Goal: Information Seeking & Learning: Learn about a topic

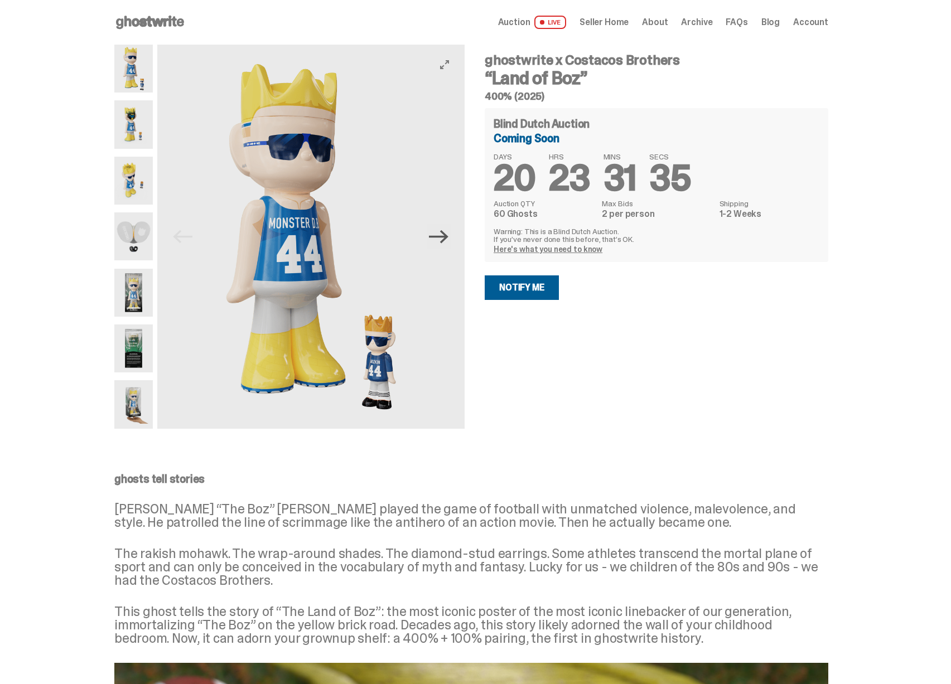
click at [441, 240] on icon "Next" at bounding box center [439, 237] width 20 height 20
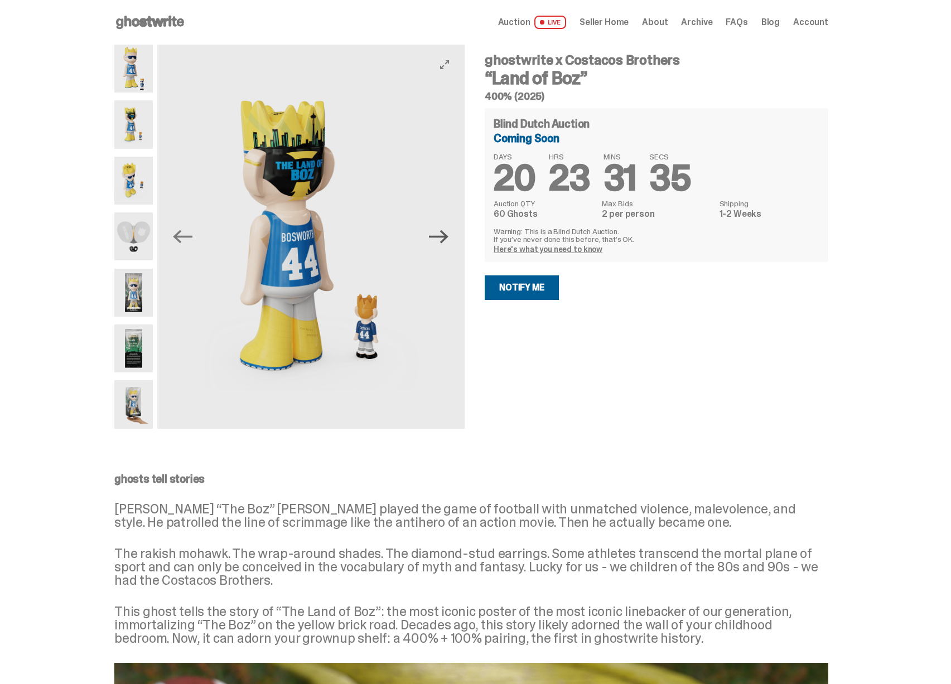
click at [441, 238] on icon "Next" at bounding box center [439, 237] width 20 height 20
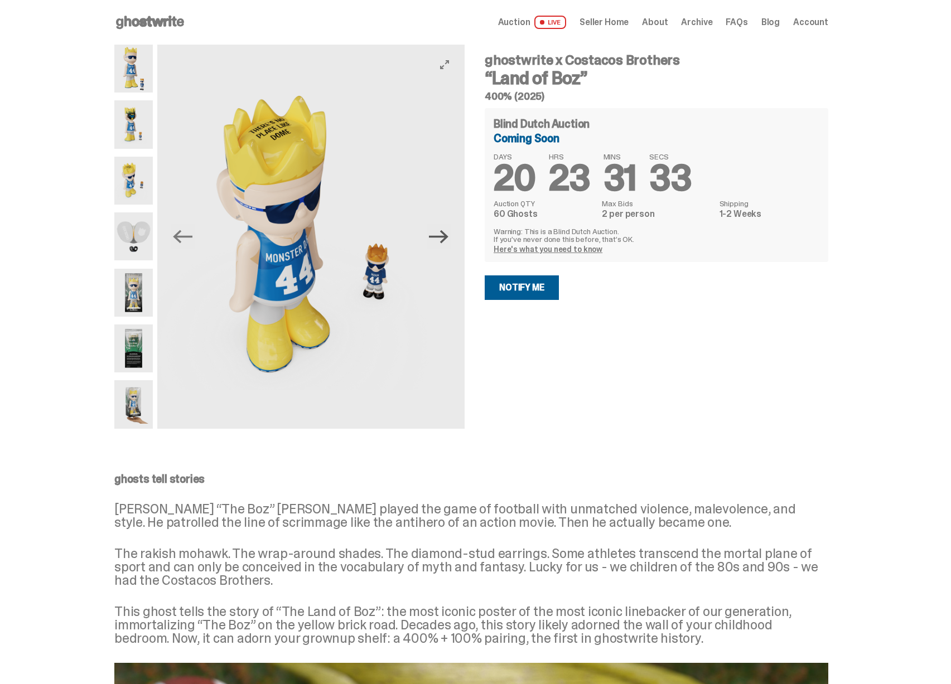
click at [441, 238] on icon "Next" at bounding box center [439, 237] width 20 height 20
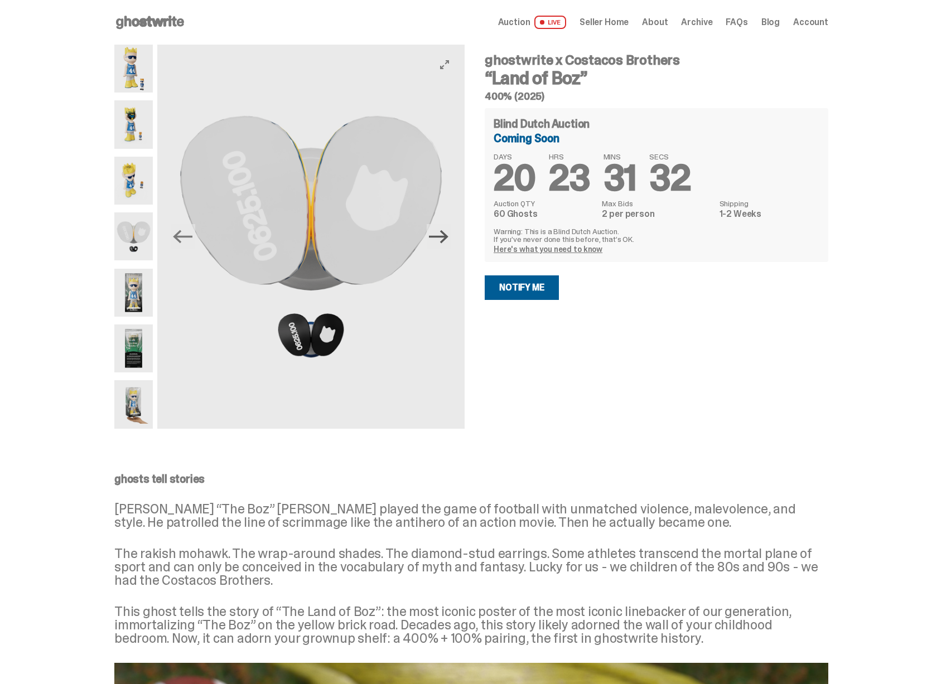
click at [441, 238] on icon "Next" at bounding box center [439, 237] width 20 height 20
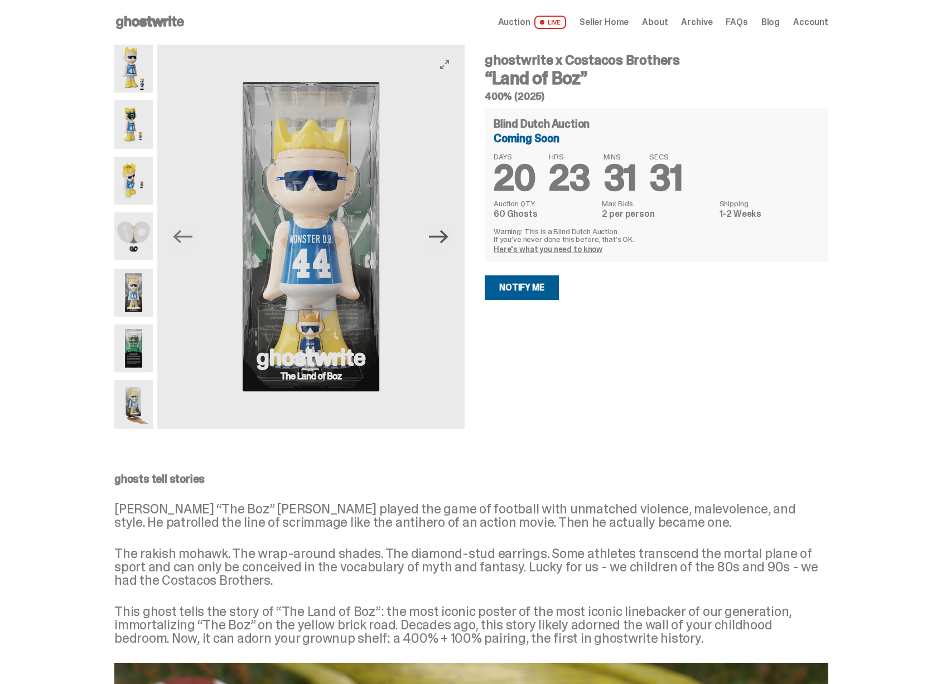
click at [441, 238] on icon "Next" at bounding box center [439, 237] width 20 height 20
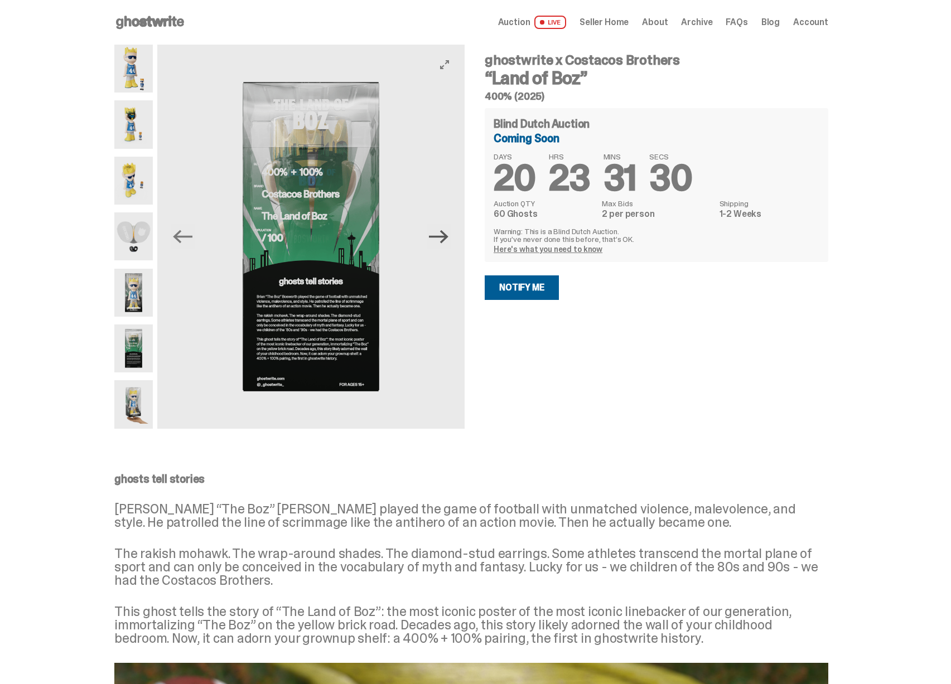
click at [441, 238] on icon "Next" at bounding box center [439, 237] width 20 height 20
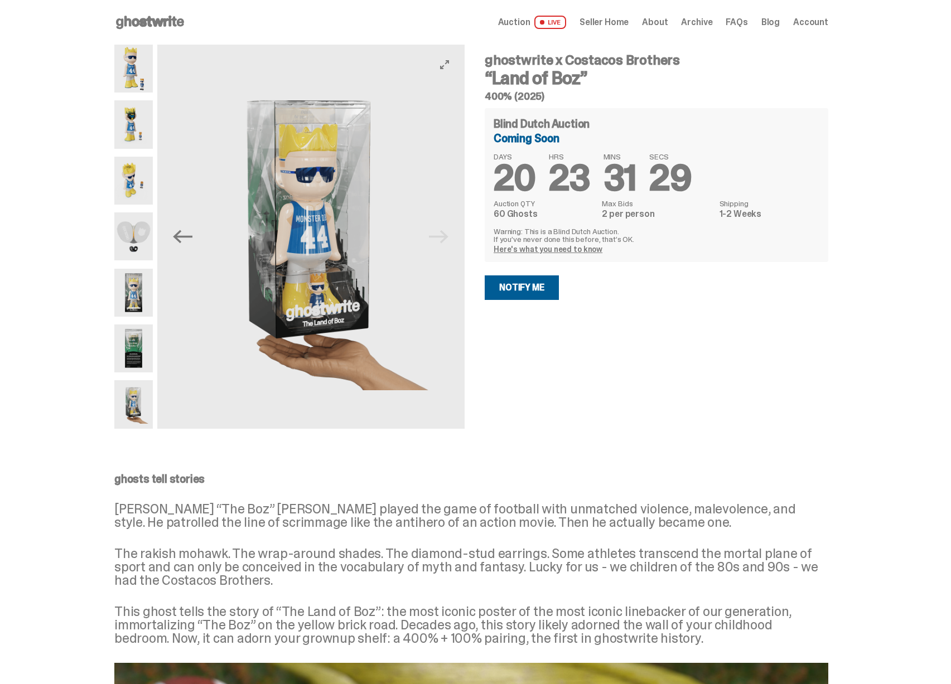
click at [441, 238] on img at bounding box center [310, 237] width 307 height 384
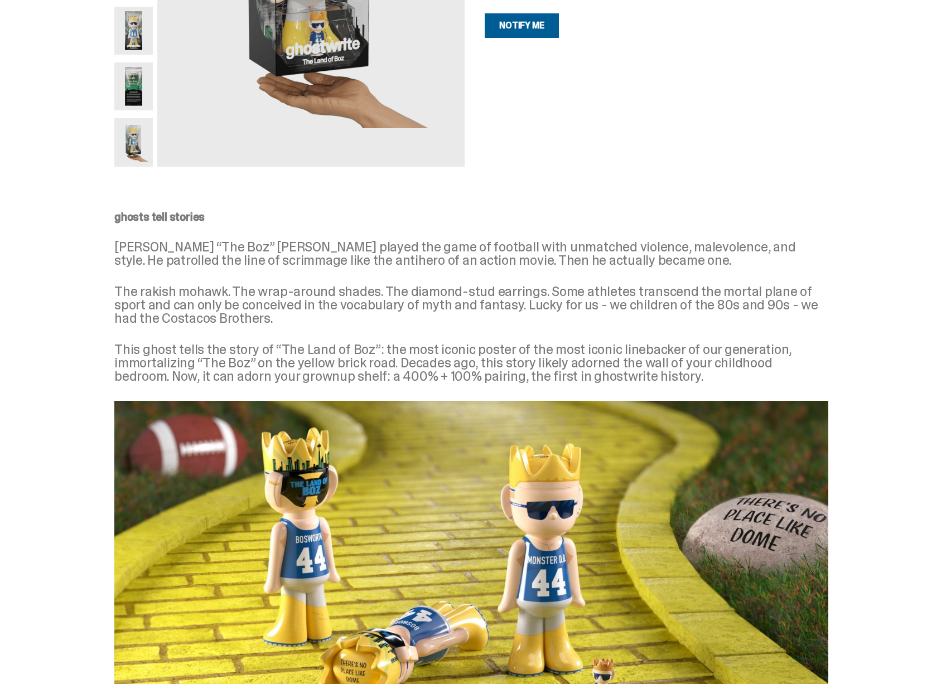
scroll to position [243, 0]
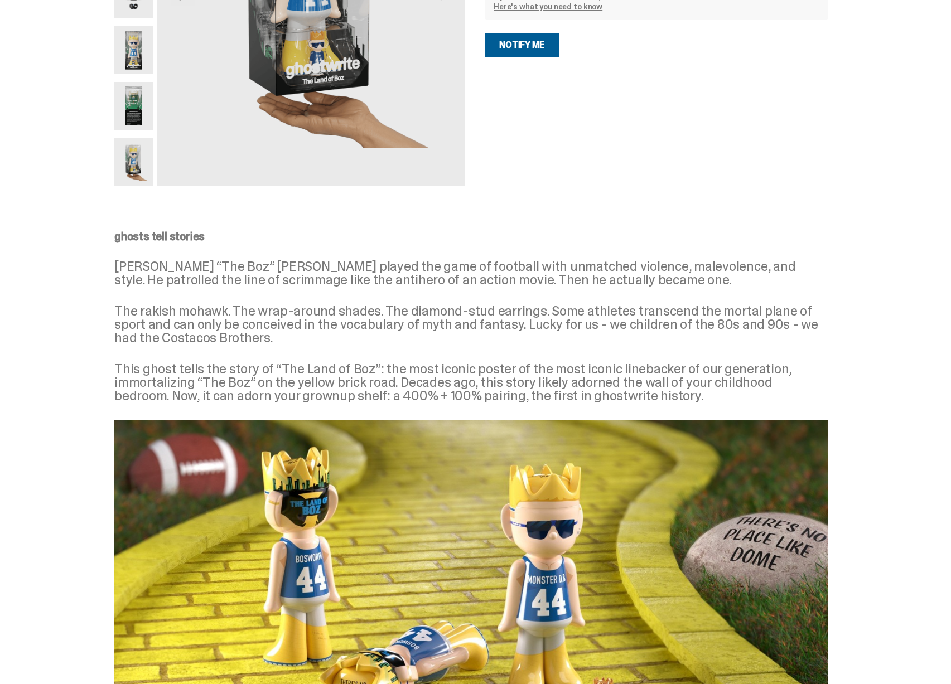
click at [244, 267] on p "Brian “The Boz” Bosworth played the game of football with unmatched violence, m…" at bounding box center [471, 273] width 714 height 27
copy p "Bosworth"
click at [136, 268] on p "Brian “The Boz” Bosworth played the game of football with unmatched violence, m…" at bounding box center [471, 273] width 714 height 27
drag, startPoint x: 136, startPoint y: 268, endPoint x: 236, endPoint y: 239, distance: 104.5
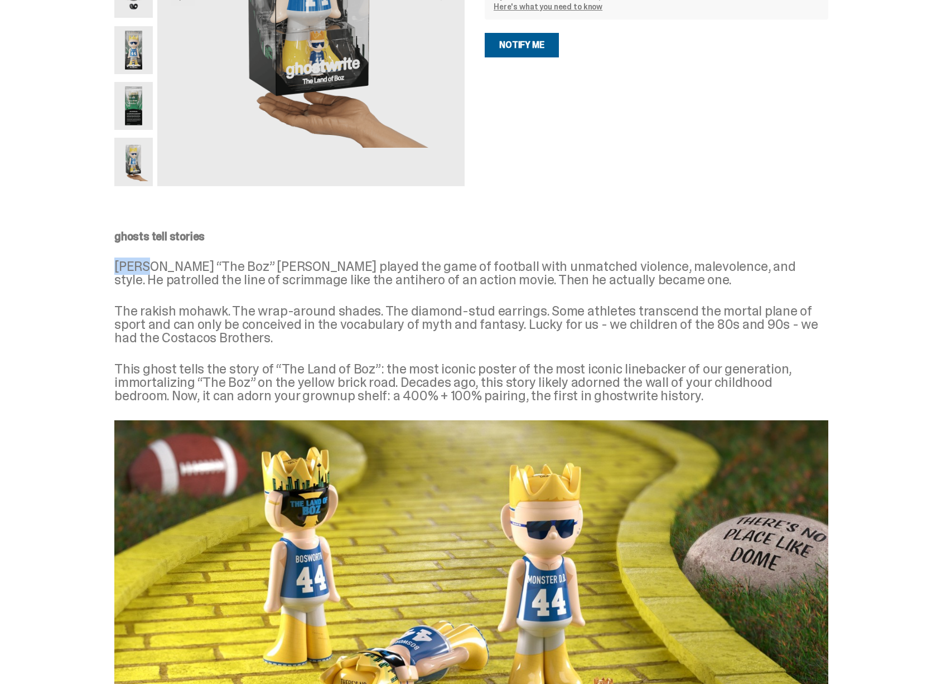
click at [136, 267] on p "Brian “The Boz” Bosworth played the game of football with unmatched violence, m…" at bounding box center [471, 273] width 714 height 27
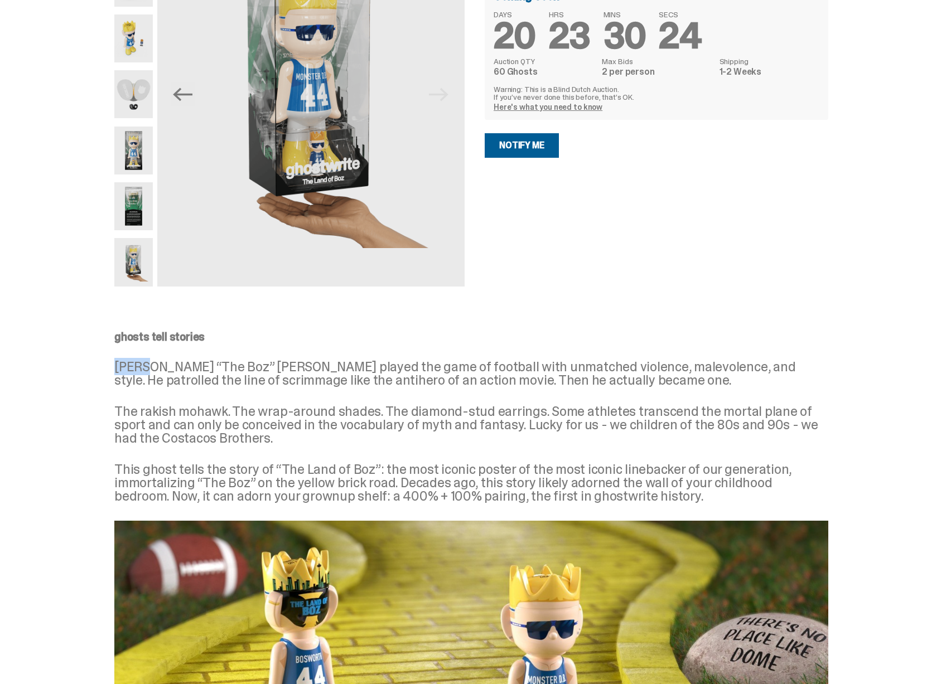
scroll to position [0, 0]
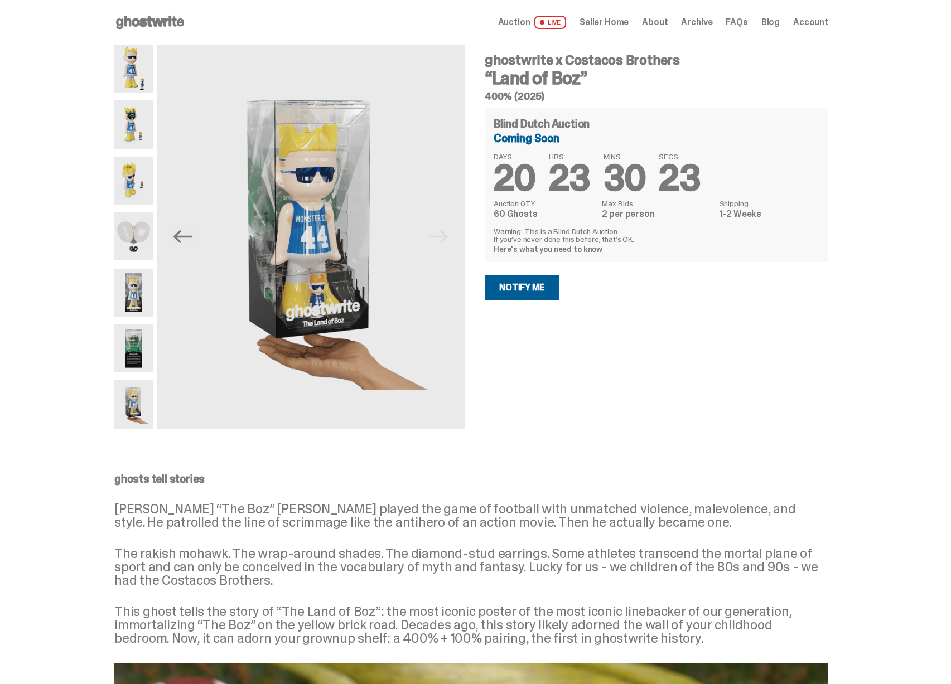
click at [579, 55] on h4 "ghostwrite x Costacos Brothers" at bounding box center [656, 60] width 343 height 13
click at [652, 57] on h4 "ghostwrite x Costacos Brothers" at bounding box center [656, 60] width 343 height 13
copy h4 "Costacos Brothers"
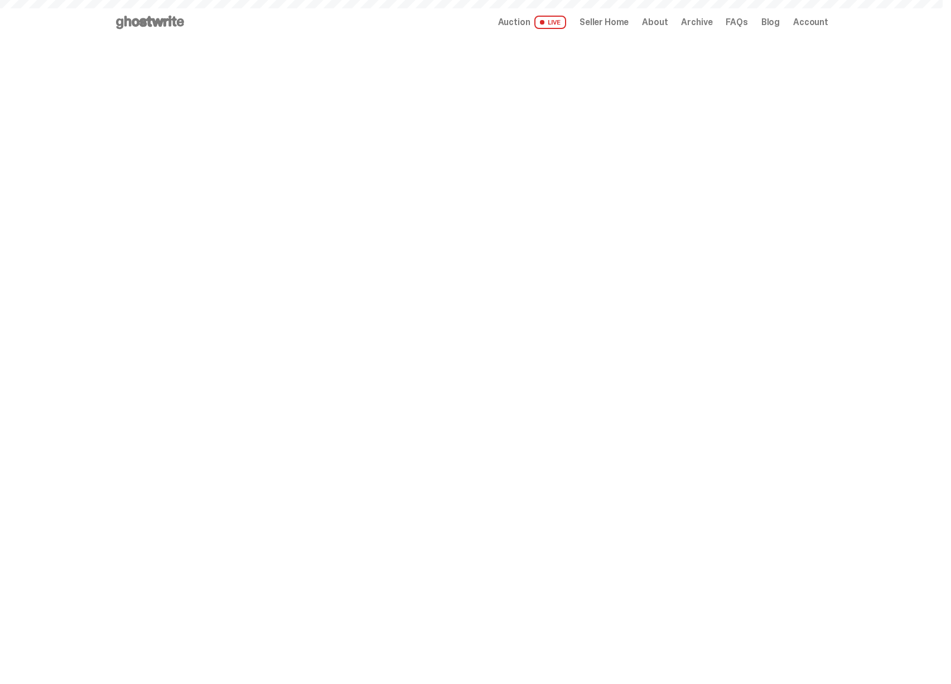
click at [606, 19] on span "Seller Home" at bounding box center [603, 22] width 49 height 9
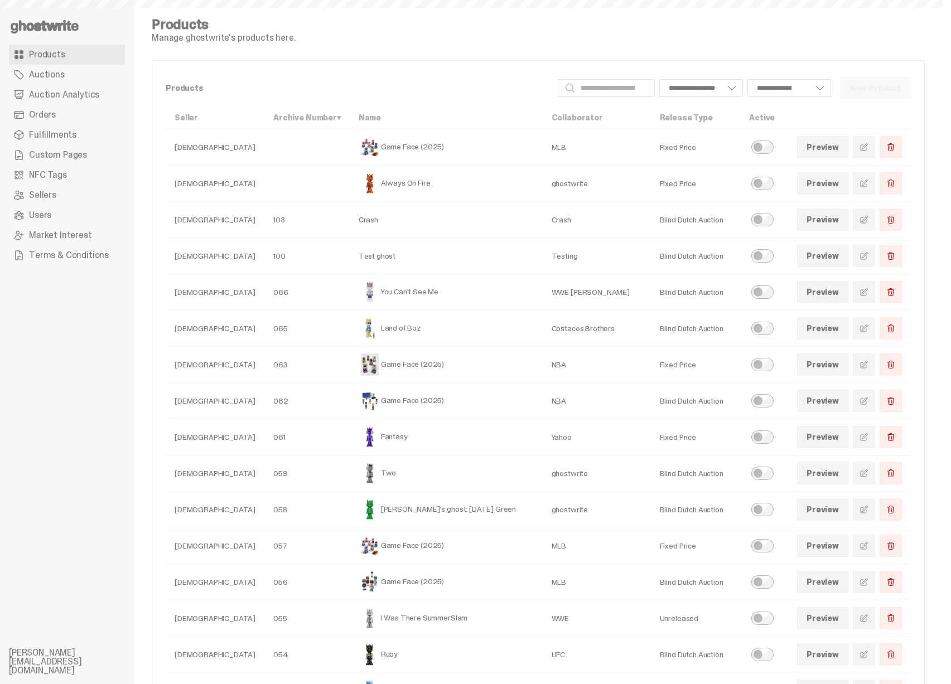
select select
click at [65, 91] on span "Auction Analytics" at bounding box center [64, 94] width 70 height 9
